Goal: Information Seeking & Learning: Learn about a topic

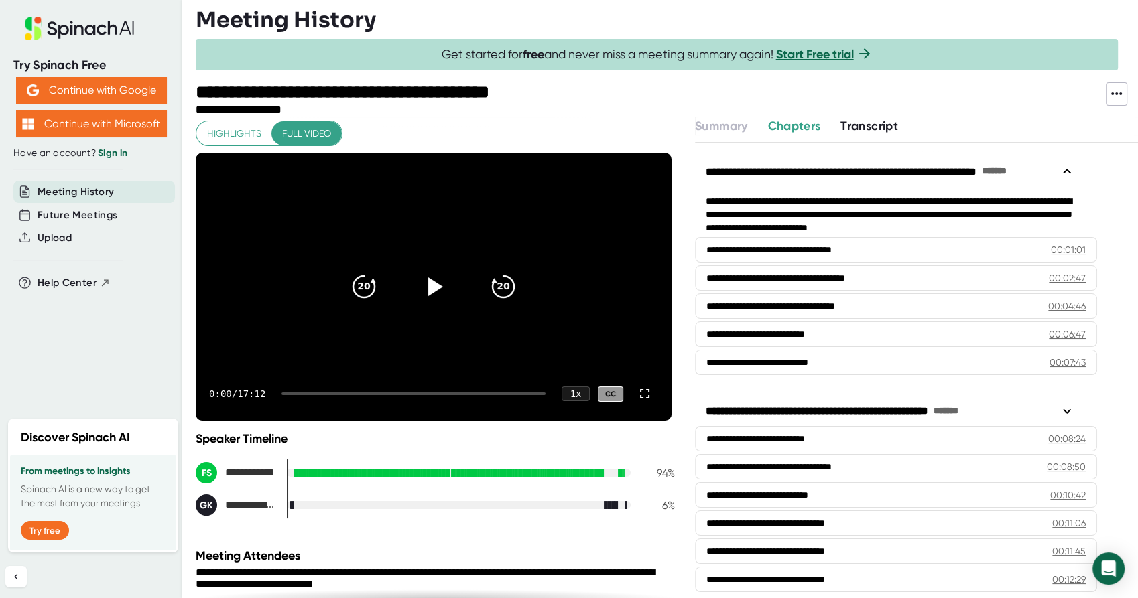
click at [866, 123] on span "Transcript" at bounding box center [869, 126] width 58 height 15
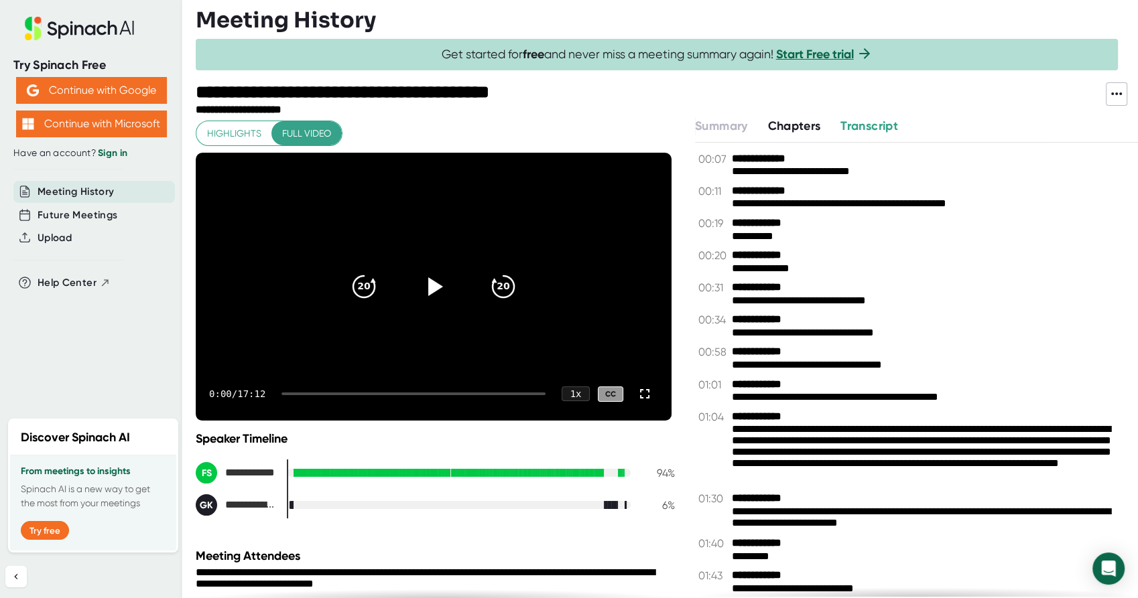
click at [807, 125] on span "Chapters" at bounding box center [793, 126] width 53 height 15
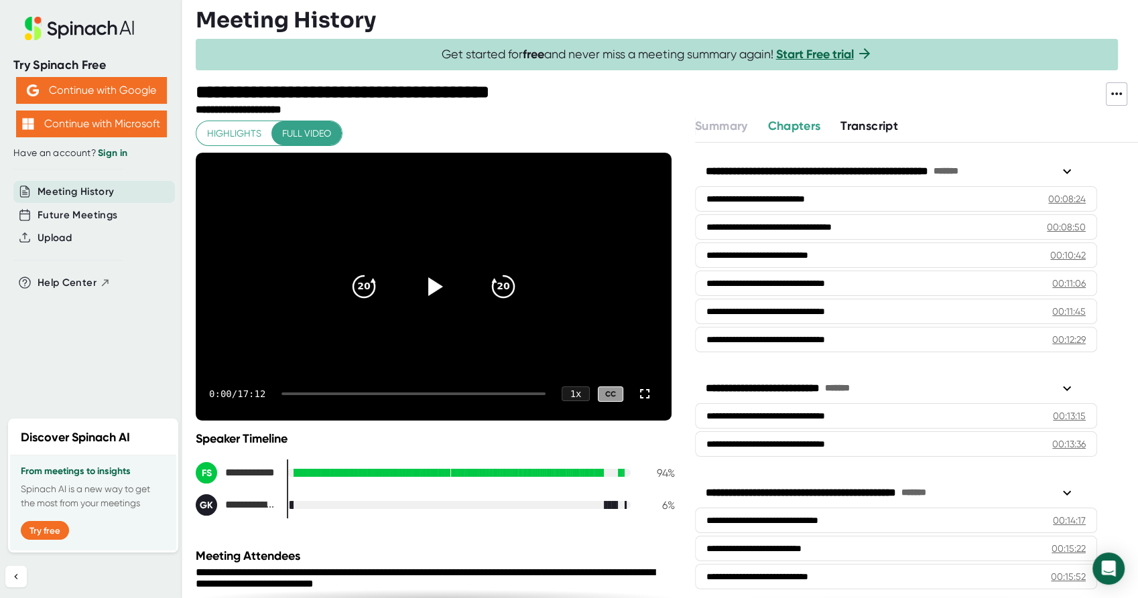
scroll to position [249, 0]
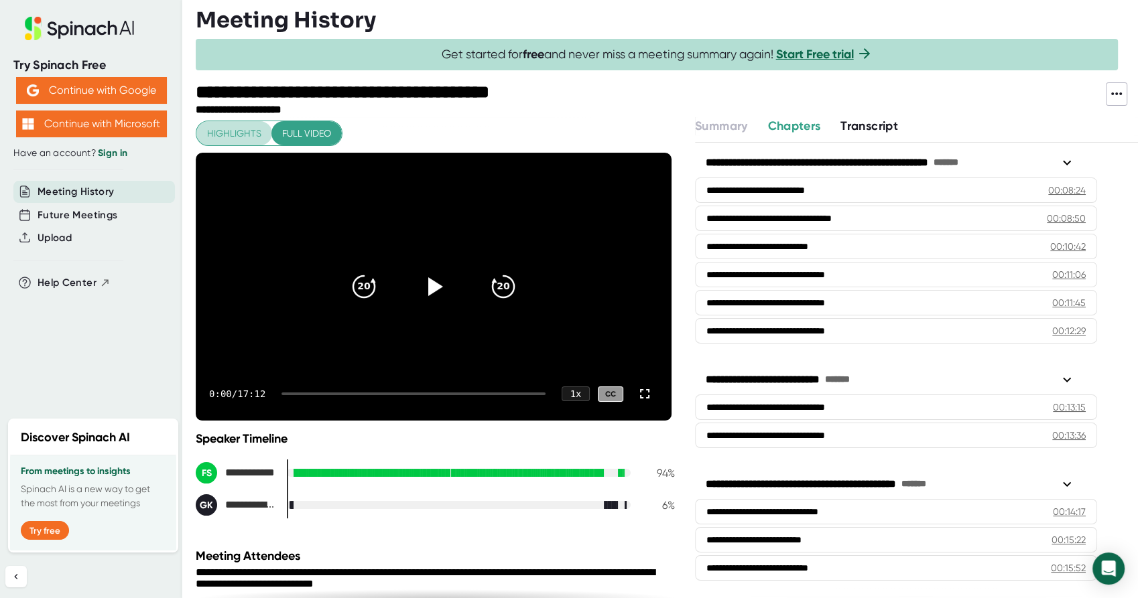
click at [249, 129] on span "Highlights" at bounding box center [234, 133] width 54 height 17
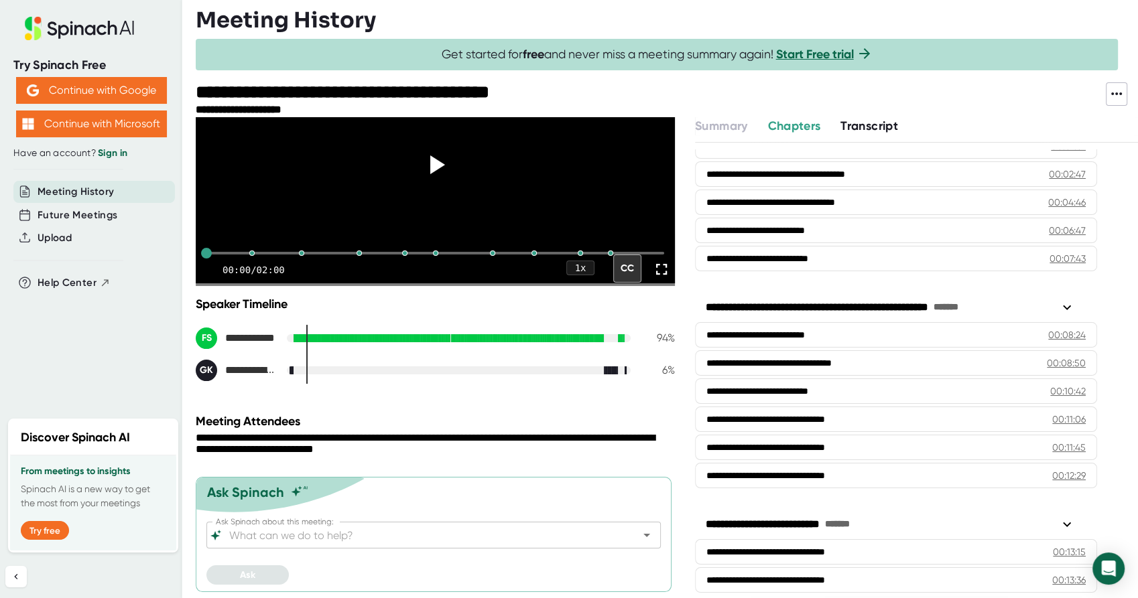
scroll to position [0, 0]
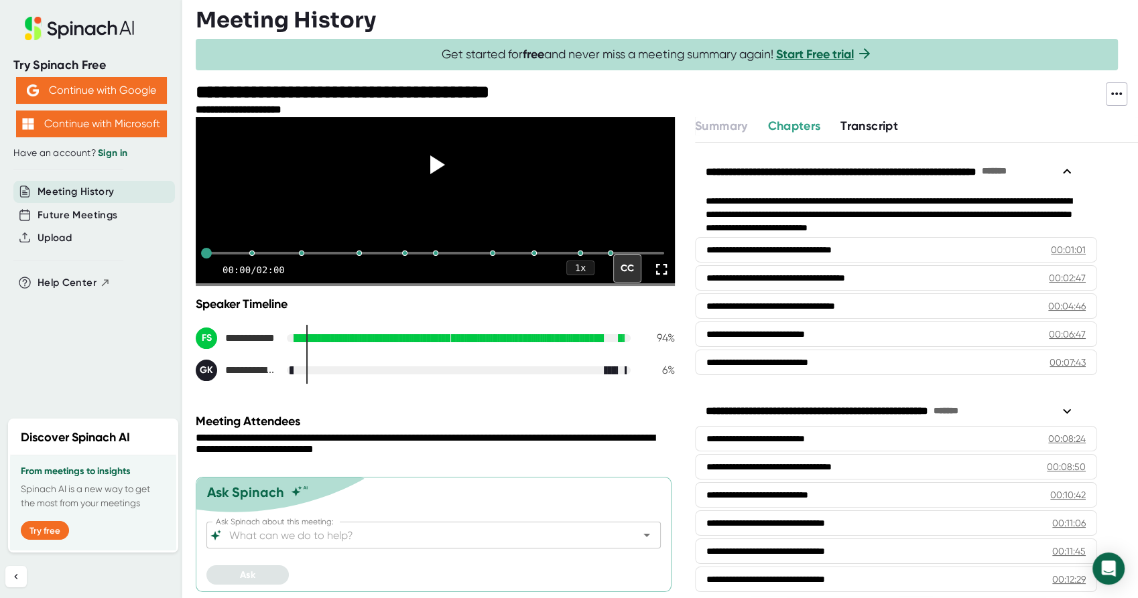
click at [878, 126] on span "Transcript" at bounding box center [869, 126] width 58 height 15
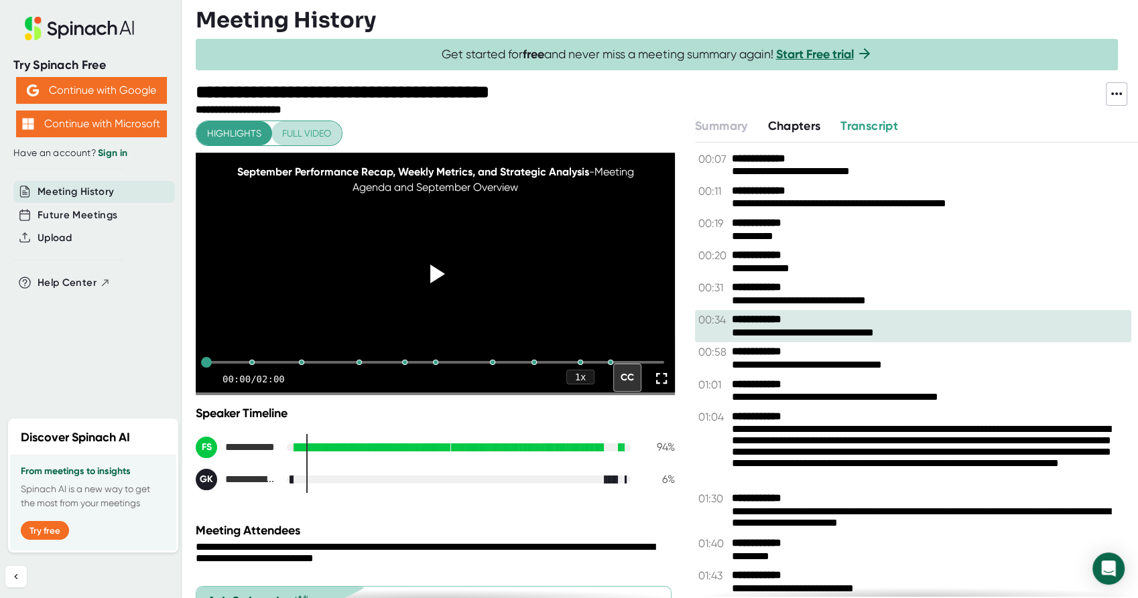
click at [316, 129] on span "Full video" at bounding box center [306, 133] width 49 height 17
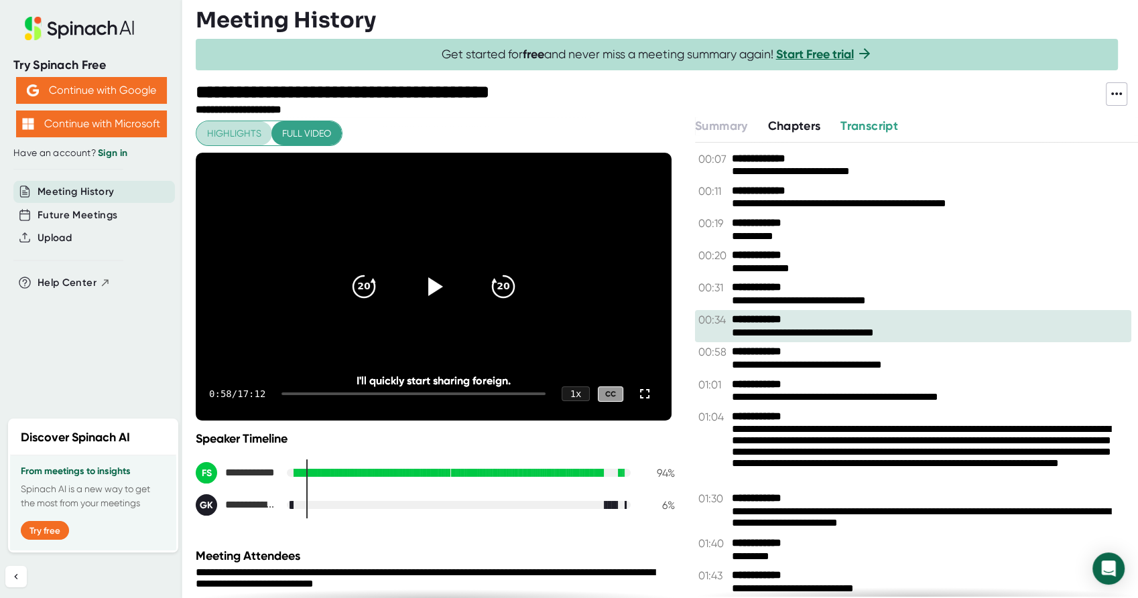
click at [236, 125] on span "Highlights" at bounding box center [234, 133] width 54 height 17
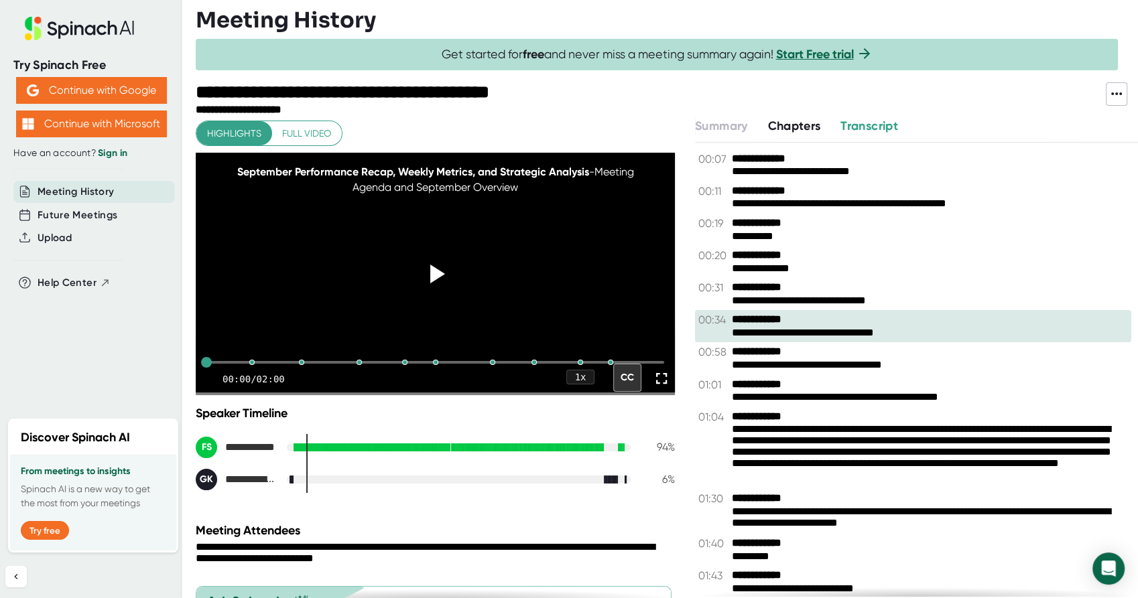
click at [863, 119] on span "Transcript" at bounding box center [869, 126] width 58 height 15
click at [805, 129] on span "Chapters" at bounding box center [793, 126] width 53 height 15
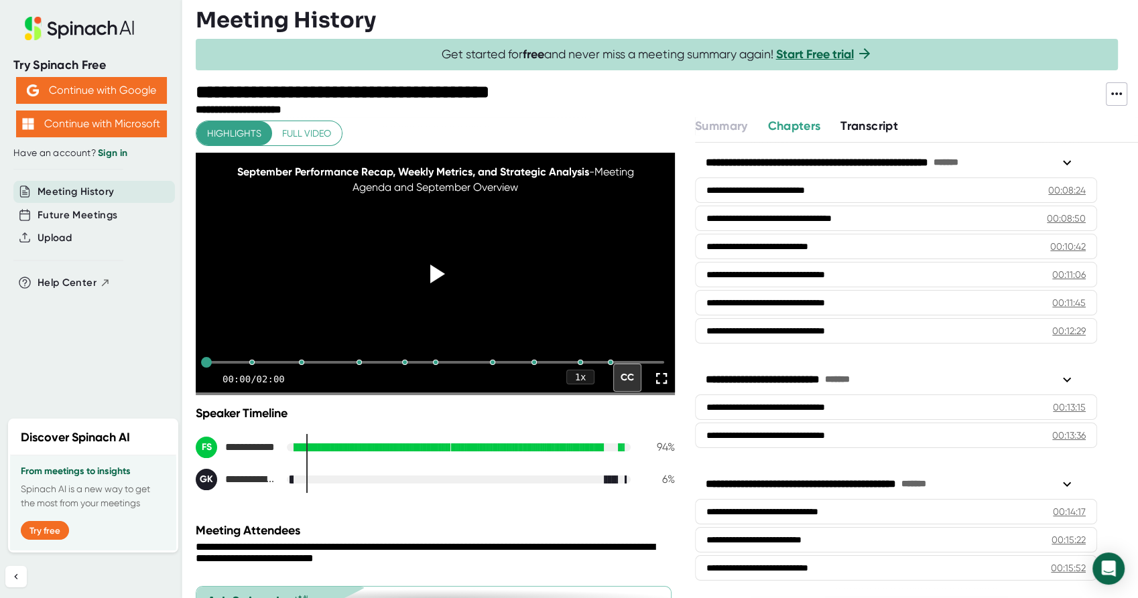
scroll to position [137, 0]
